Goal: Navigation & Orientation: Find specific page/section

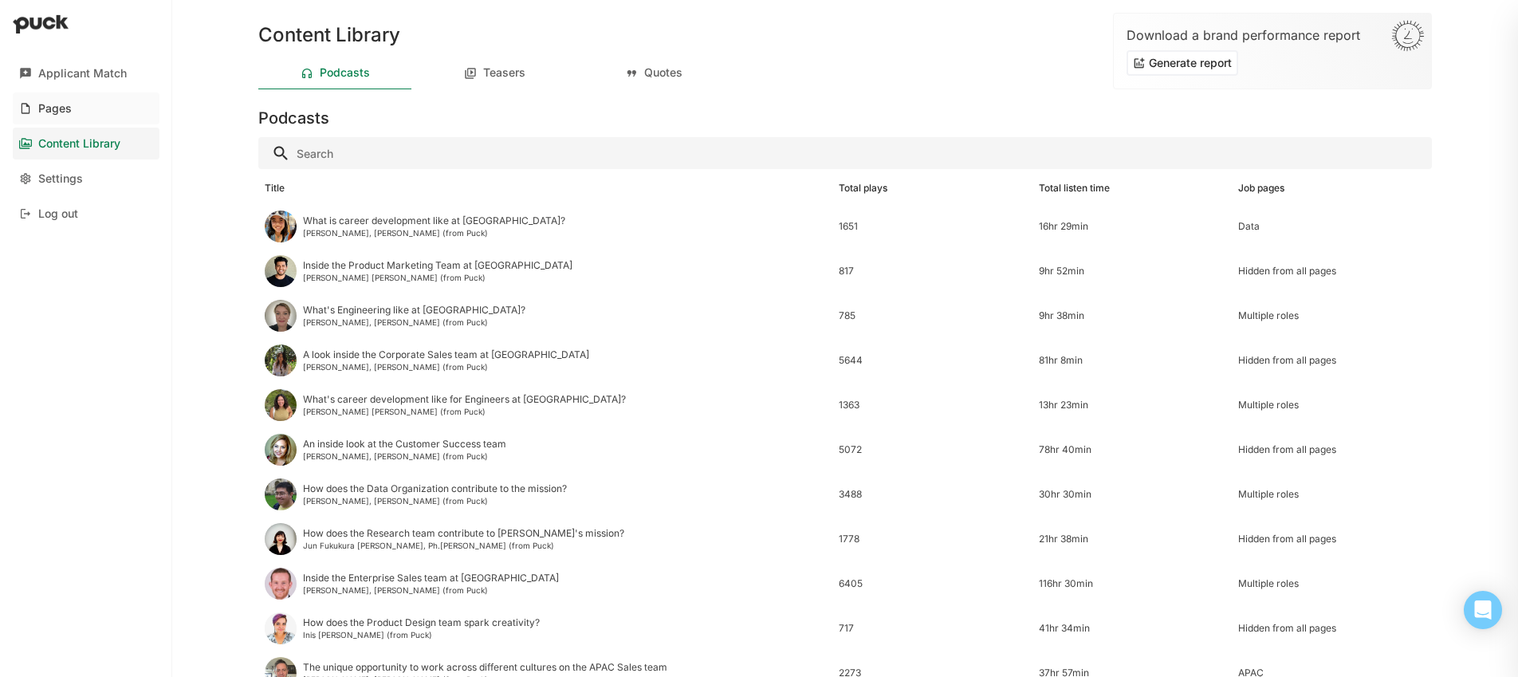
click at [48, 109] on div "Pages" at bounding box center [54, 109] width 33 height 14
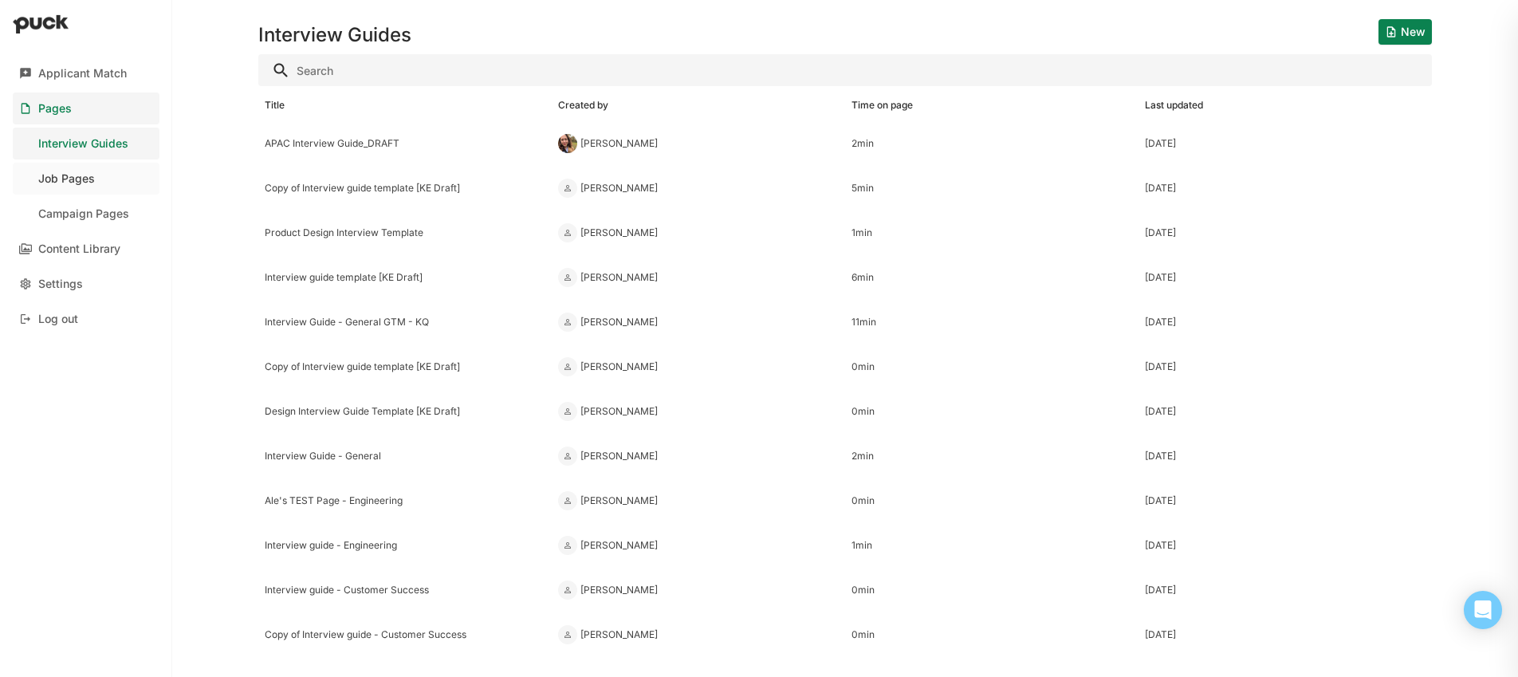
click at [75, 177] on div "Job Pages" at bounding box center [66, 179] width 57 height 14
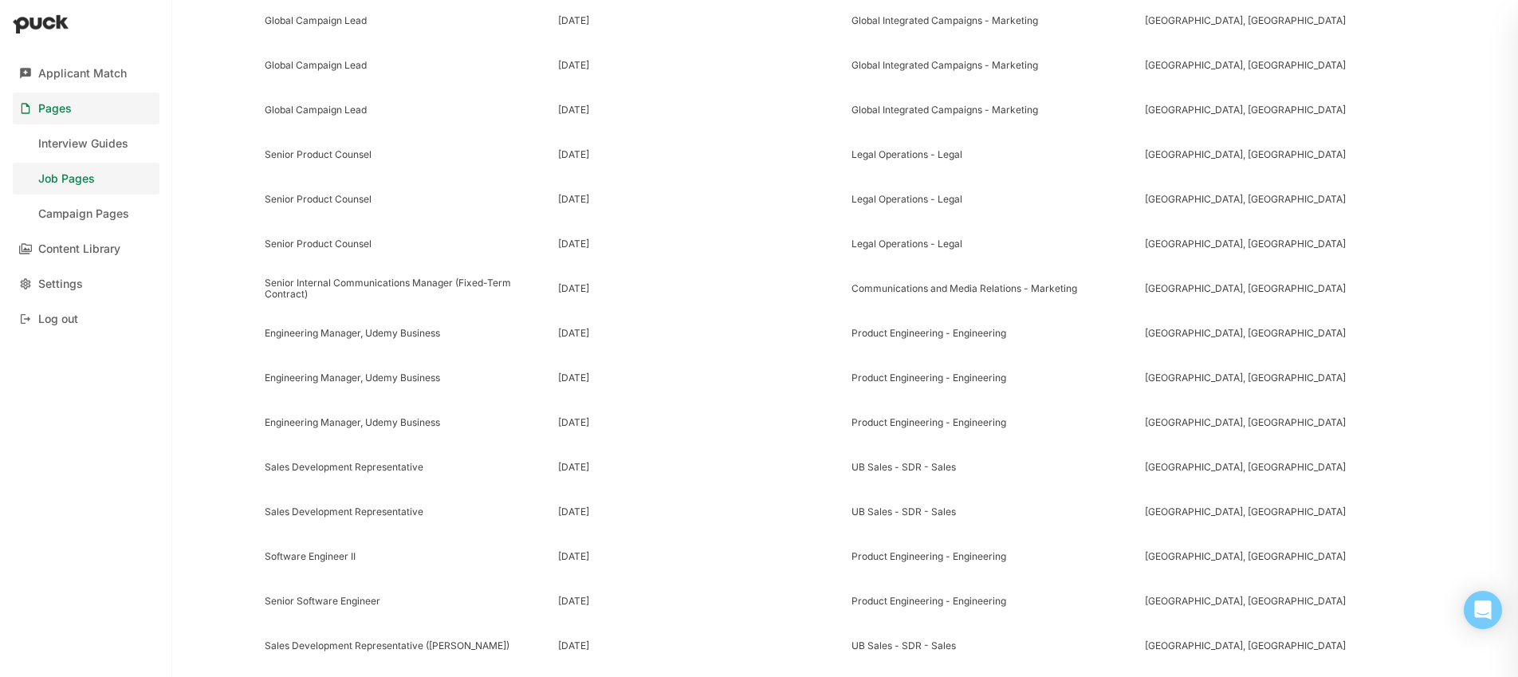
scroll to position [973, 0]
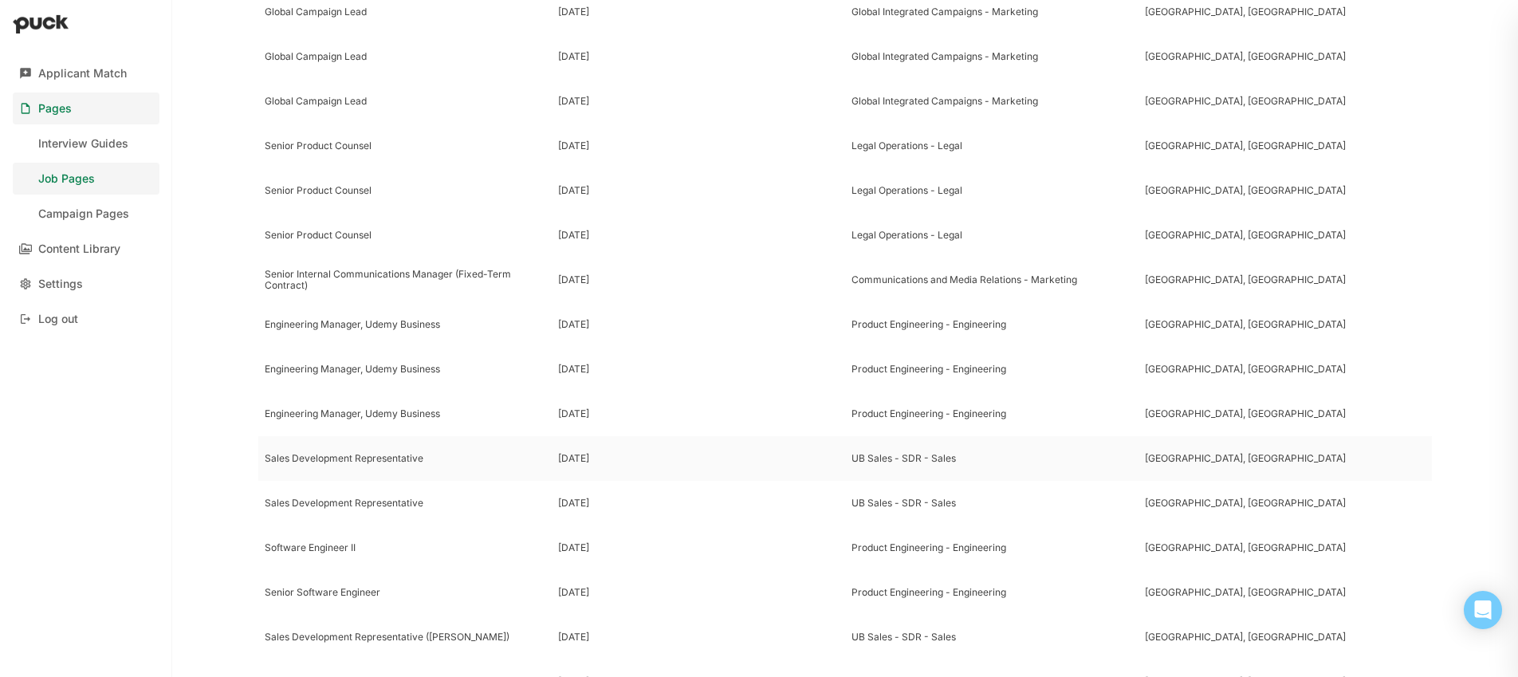
click at [353, 460] on div "Sales Development Representative" at bounding box center [405, 458] width 281 height 11
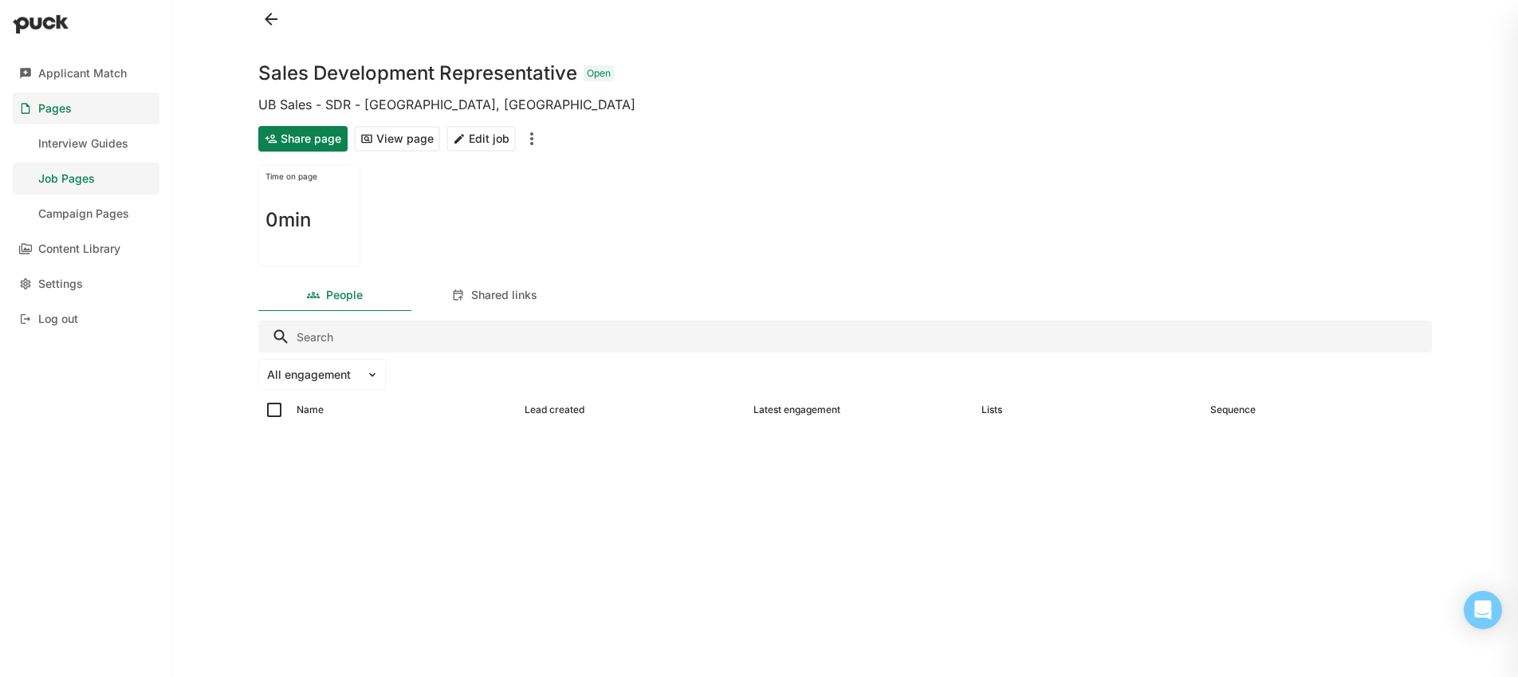
click at [530, 139] on img "More options" at bounding box center [531, 138] width 19 height 19
click at [394, 139] on button "View page" at bounding box center [397, 139] width 86 height 26
click at [491, 299] on div "Shared links" at bounding box center [504, 296] width 66 height 14
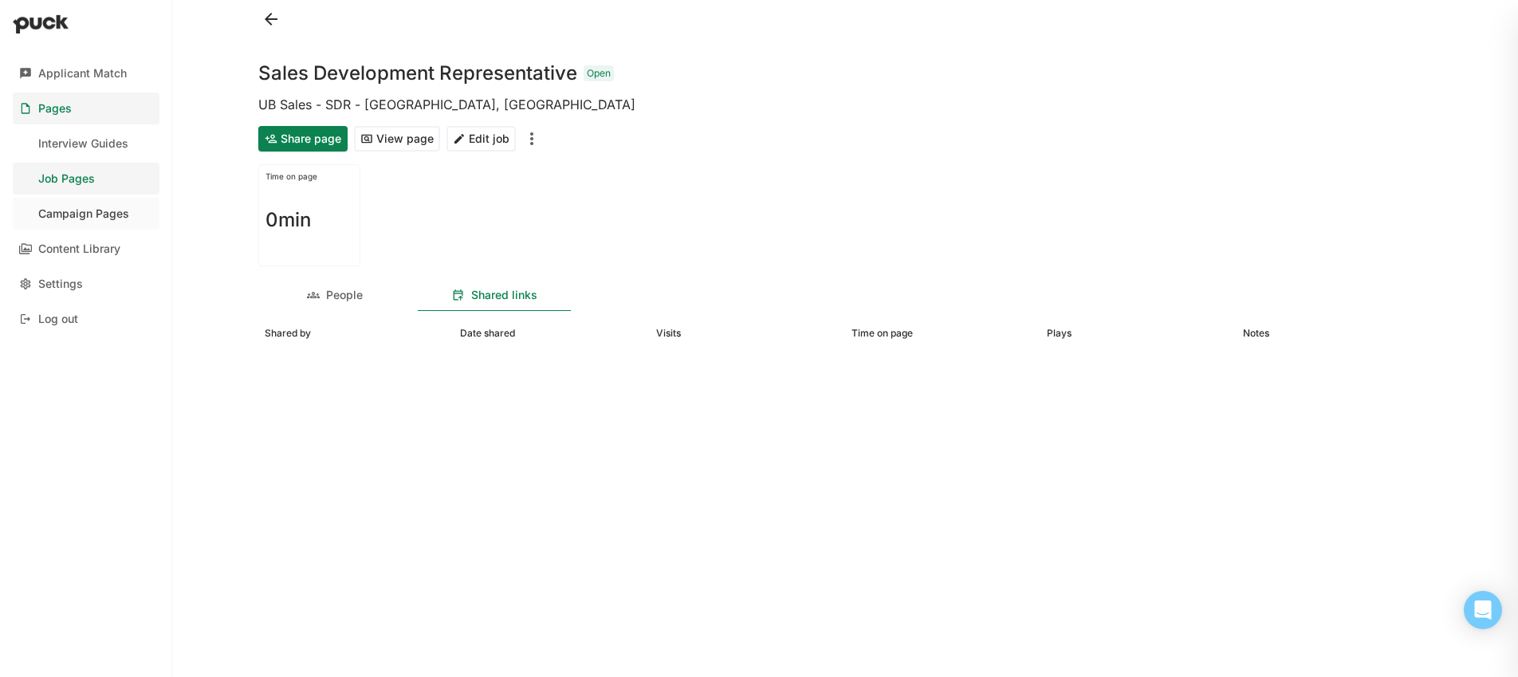
click at [102, 215] on div "Campaign Pages" at bounding box center [83, 214] width 91 height 14
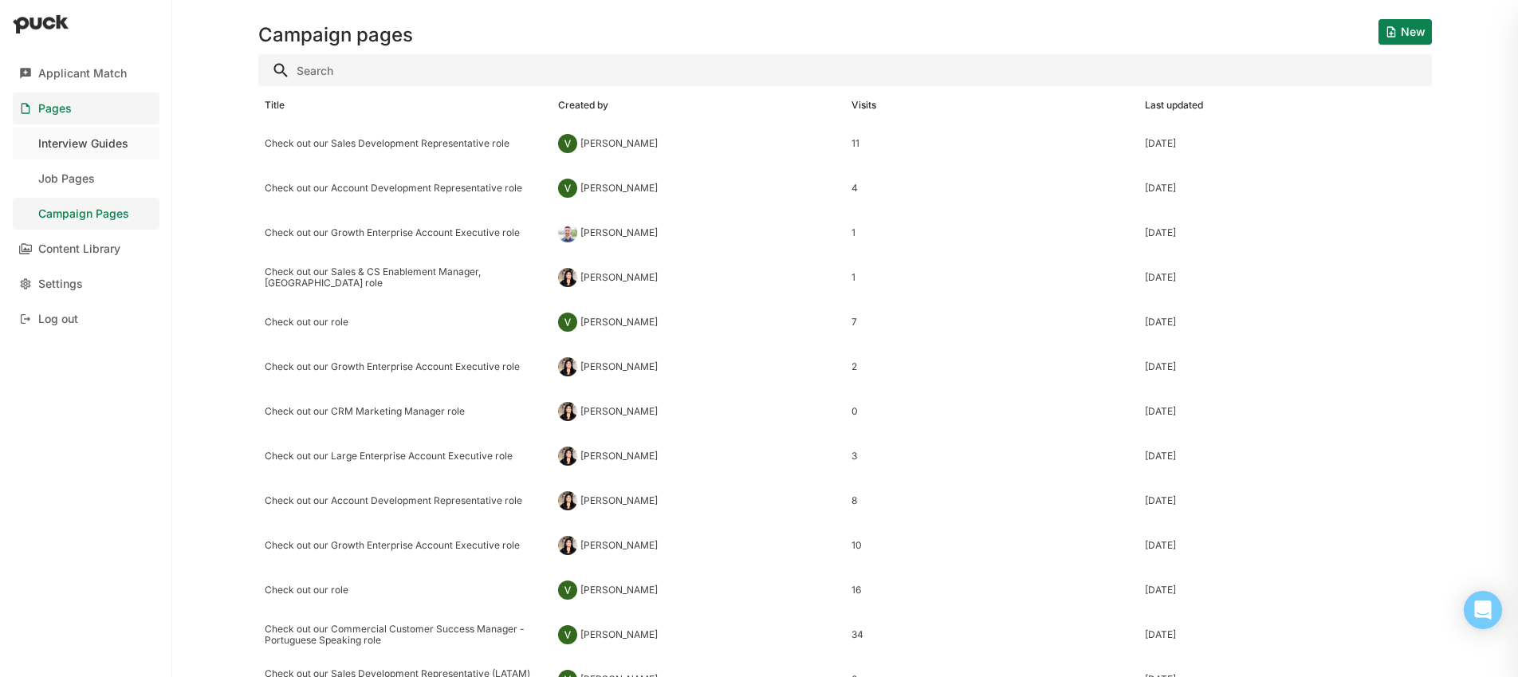
click at [90, 143] on div "Interview Guides" at bounding box center [83, 144] width 90 height 14
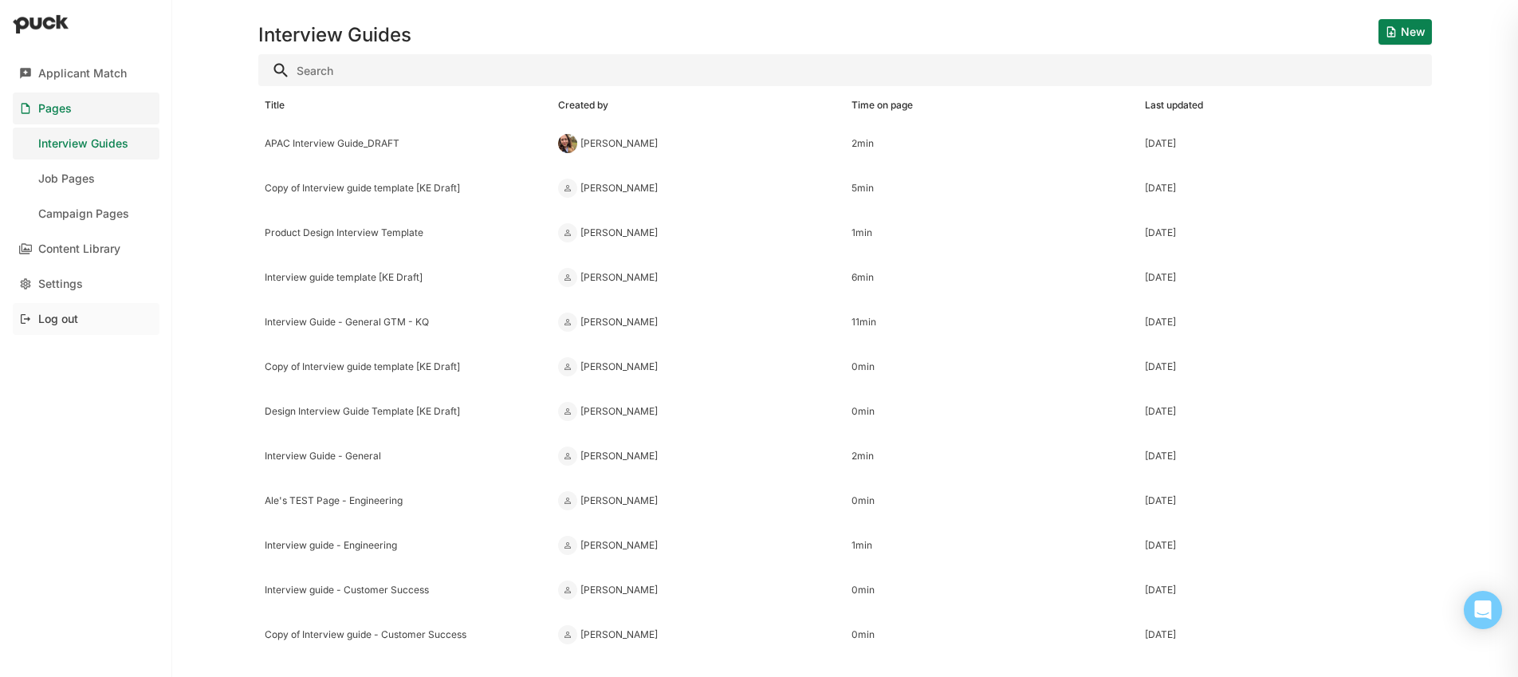
click at [61, 320] on div "Log out" at bounding box center [58, 319] width 40 height 14
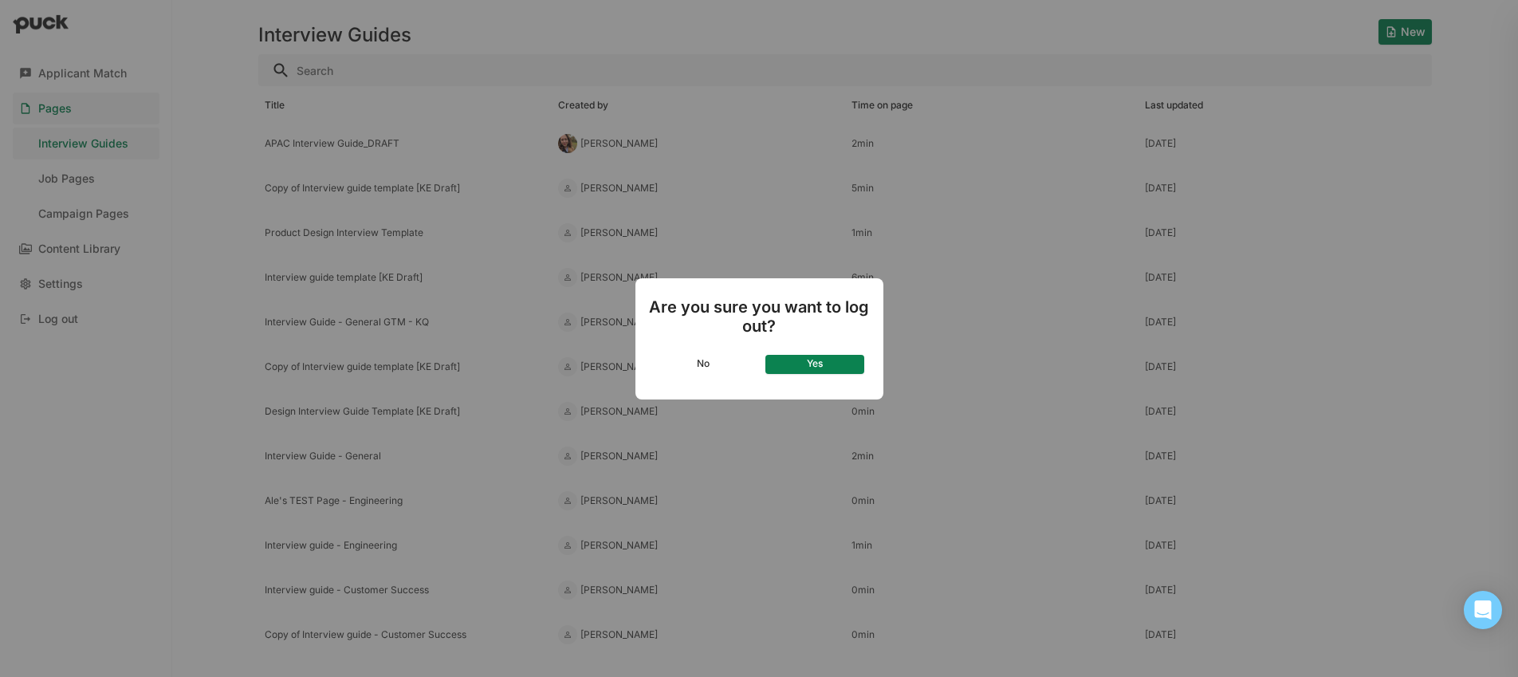
click at [53, 112] on div "Are you sure you want to log out? No Yes" at bounding box center [759, 338] width 1518 height 677
